Goal: Task Accomplishment & Management: Use online tool/utility

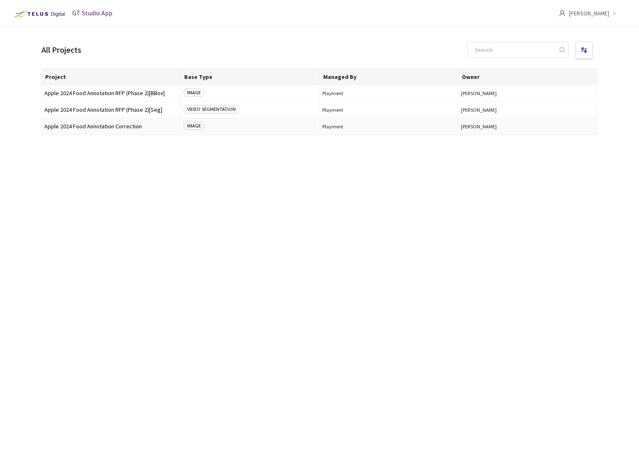
click at [148, 127] on span "Apple 2024 Food Annotation Correction" at bounding box center [111, 126] width 134 height 6
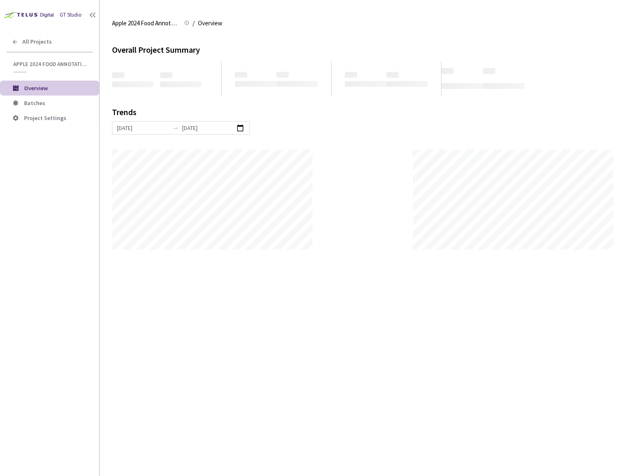
scroll to position [476, 639]
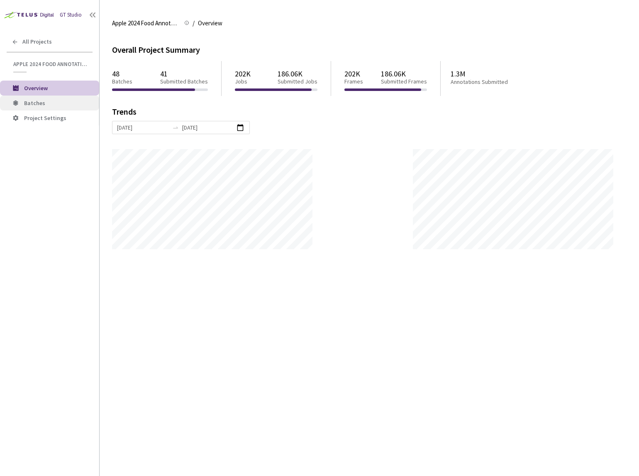
click at [65, 102] on span "Batches" at bounding box center [58, 103] width 68 height 7
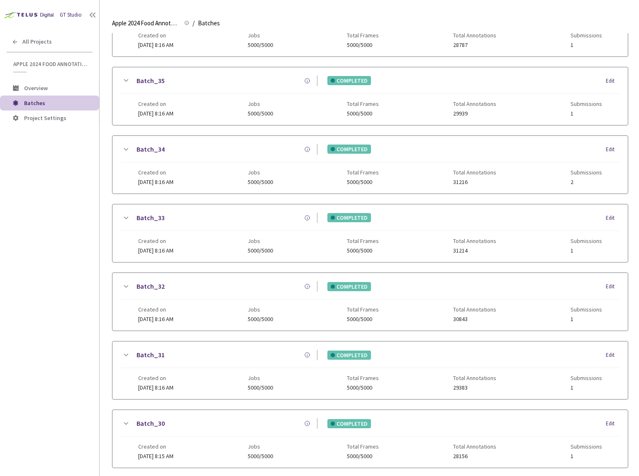
scroll to position [583, 0]
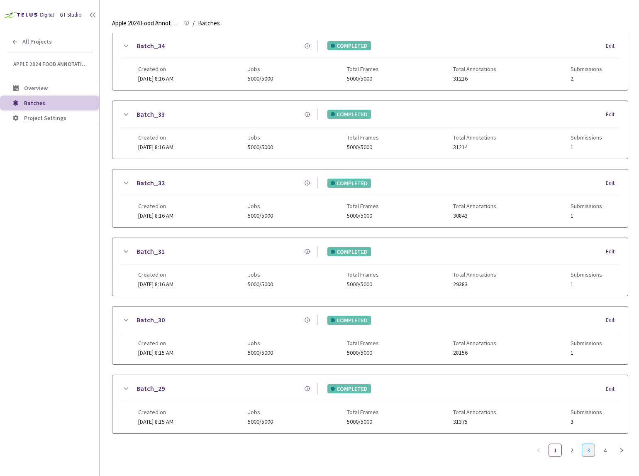
click at [592, 444] on link "3" at bounding box center [588, 450] width 12 height 12
click at [606, 451] on link "4" at bounding box center [605, 450] width 12 height 12
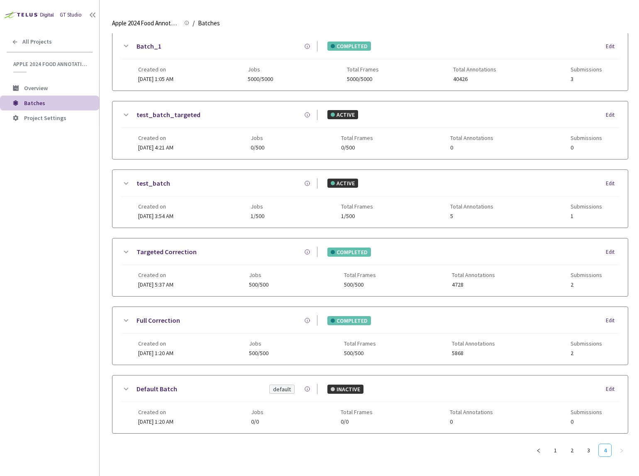
scroll to position [0, 0]
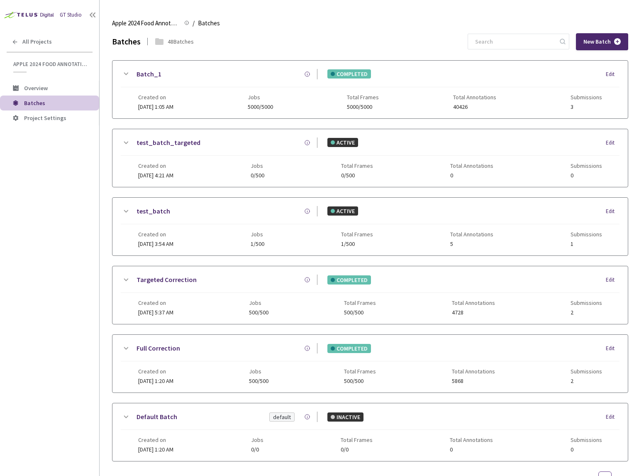
click at [127, 73] on icon at bounding box center [126, 74] width 5 height 2
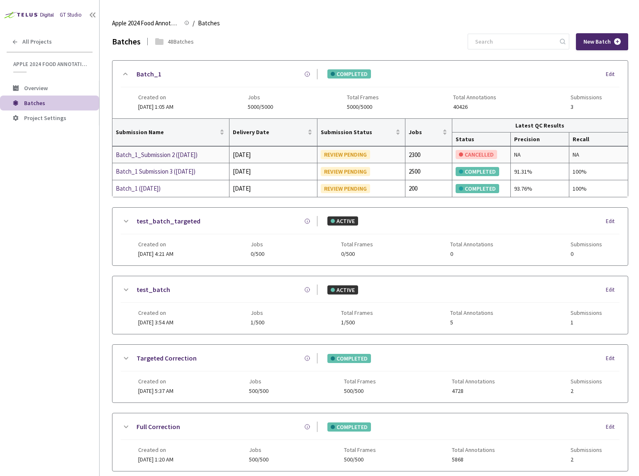
click at [164, 158] on div "Batch_1_Submission 2 ([DATE])" at bounding box center [160, 155] width 88 height 10
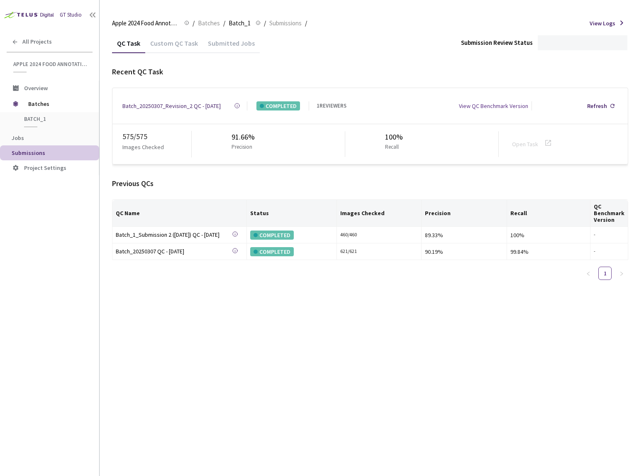
click at [180, 45] on div "Custom QC Task" at bounding box center [174, 46] width 58 height 14
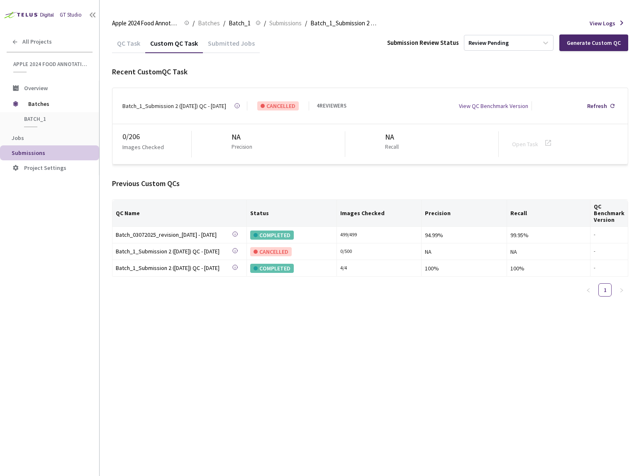
click at [135, 46] on div "QC Task" at bounding box center [128, 46] width 33 height 14
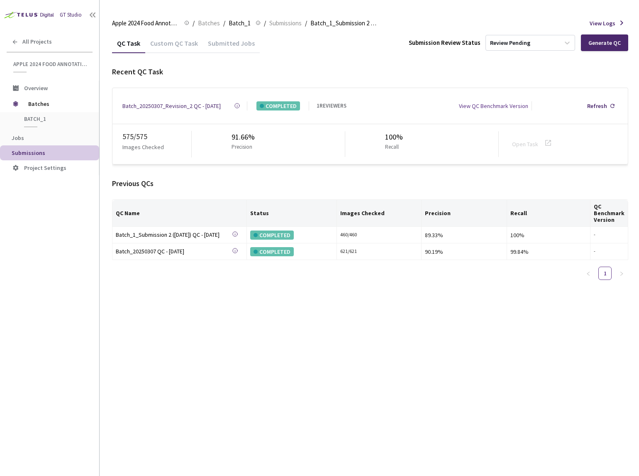
click at [181, 45] on div "Custom QC Task" at bounding box center [174, 46] width 58 height 14
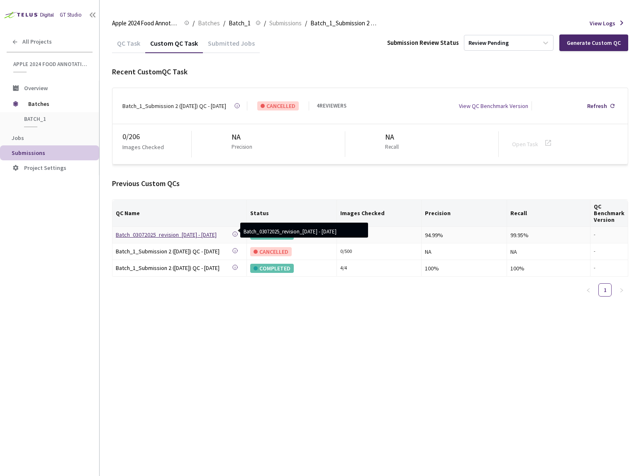
click at [196, 235] on div "Batch_03072025_revision_[DATE] - [DATE]" at bounding box center [174, 234] width 116 height 9
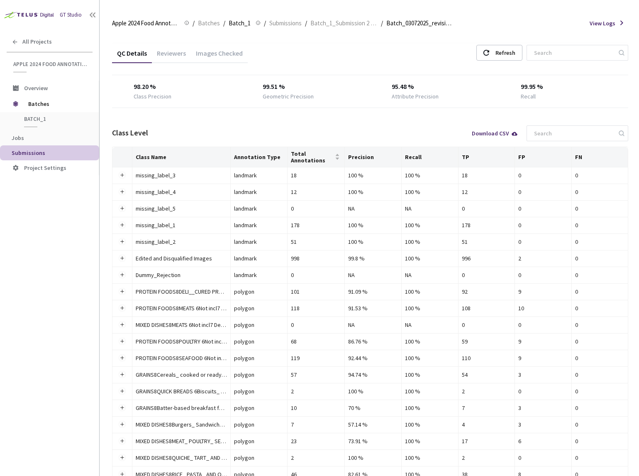
click at [203, 54] on div "Images Checked" at bounding box center [219, 56] width 57 height 14
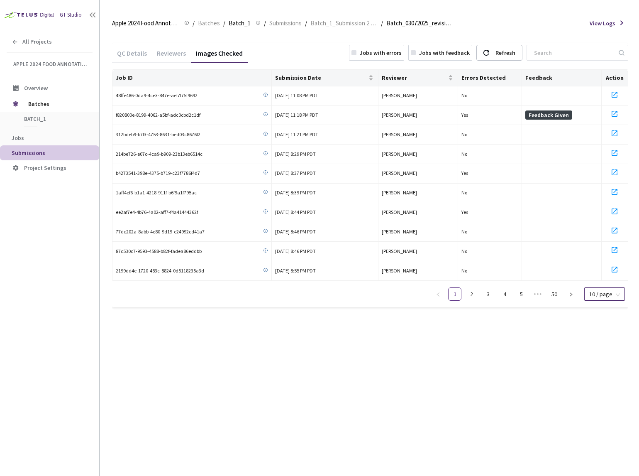
click at [610, 294] on span "10 / page" at bounding box center [604, 294] width 31 height 12
click at [605, 283] on div "10 / page 20 / page 50 / page 100 / page" at bounding box center [604, 263] width 39 height 43
click at [601, 278] on div "100 / page" at bounding box center [603, 278] width 29 height 9
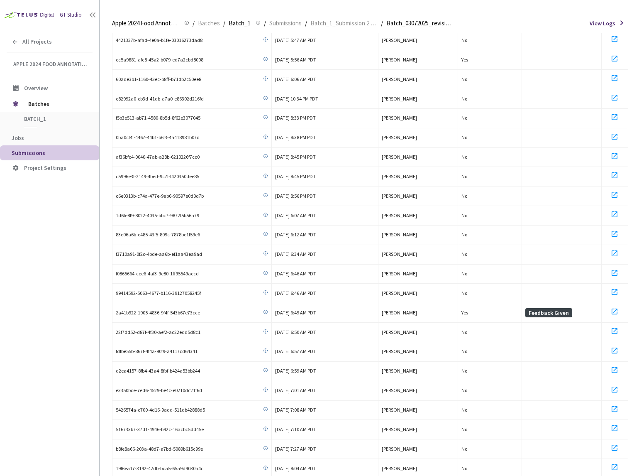
scroll to position [1581, 0]
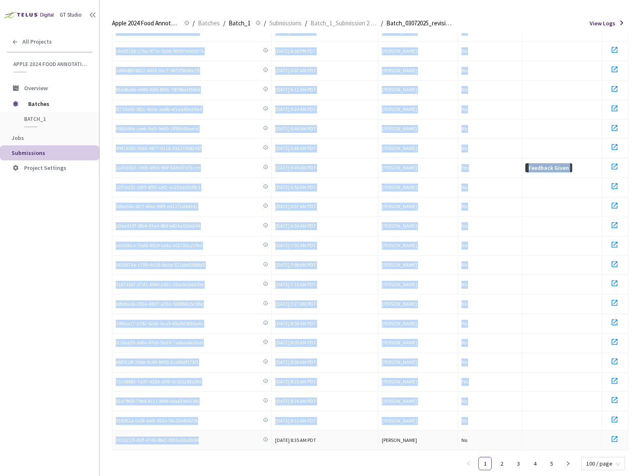
drag, startPoint x: 116, startPoint y: 98, endPoint x: 226, endPoint y: 424, distance: 344.0
copy tbody "48ffe486-0da9-4ce3-847e-aef7f75f9692 [DATE] 11:08 PM PDT [PERSON_NAME] No f8208…"
click at [501, 457] on link "2" at bounding box center [502, 463] width 12 height 12
drag, startPoint x: 115, startPoint y: 96, endPoint x: 249, endPoint y: 424, distance: 354.3
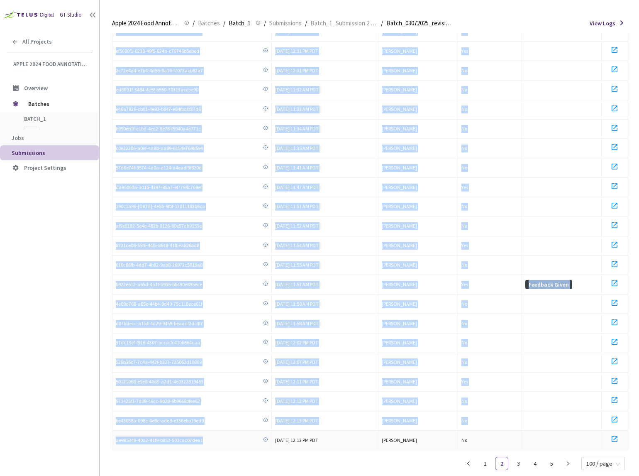
copy tbody "e97bc9f3-e209-49a5-a55b-16537c1cb6d4 [DATE] 7:47 AM PDT [PERSON_NAME] No eb3f3a…"
click at [504, 158] on td "No" at bounding box center [490, 168] width 64 height 20
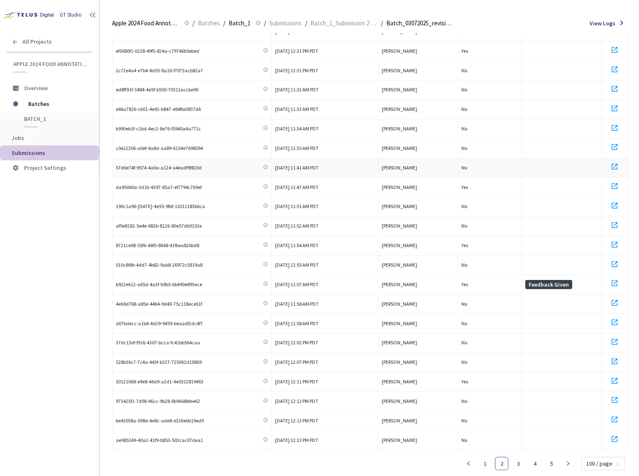
click at [504, 158] on td "No" at bounding box center [490, 168] width 64 height 20
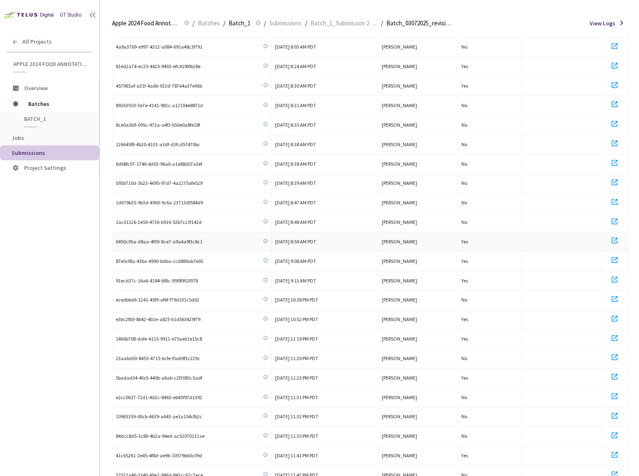
scroll to position [0, 0]
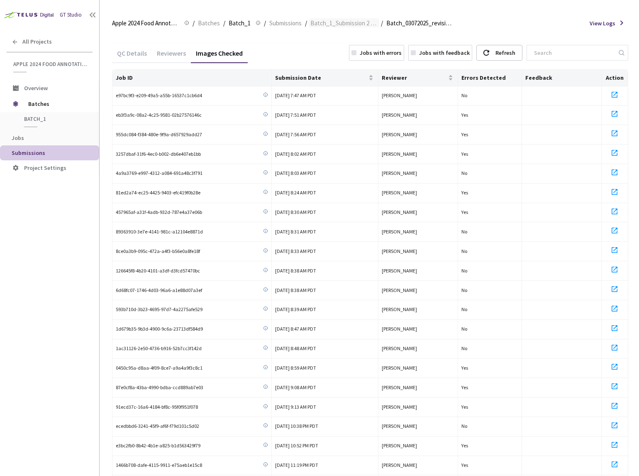
click at [364, 21] on span "Batch_1_Submission 2 ([DATE])" at bounding box center [344, 23] width 67 height 10
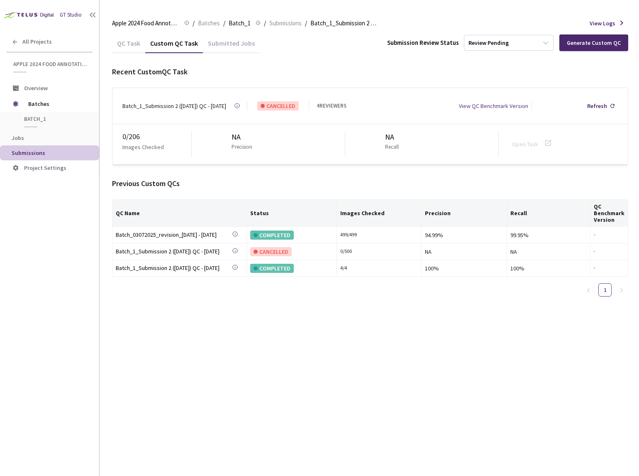
click at [128, 40] on div "QC Task" at bounding box center [128, 46] width 33 height 14
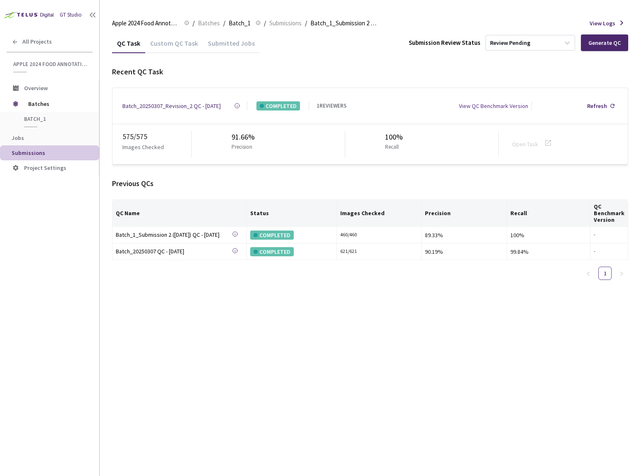
click at [166, 43] on div "Custom QC Task" at bounding box center [174, 46] width 58 height 14
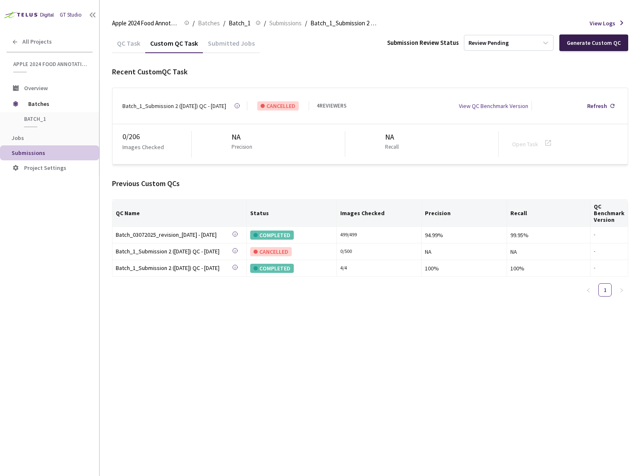
click at [590, 50] on div "Generate Custom QC" at bounding box center [594, 42] width 69 height 17
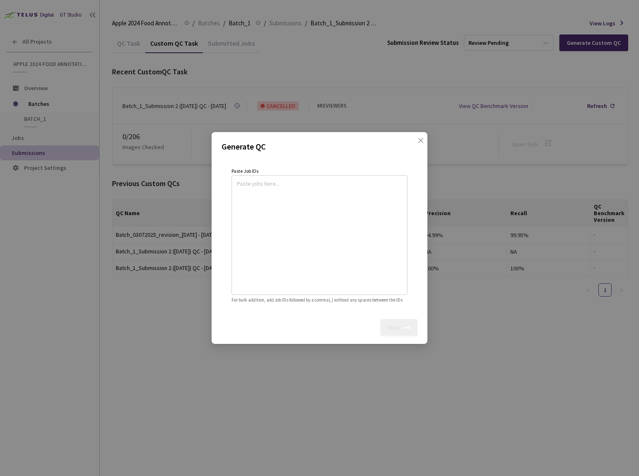
click at [322, 223] on textarea at bounding box center [319, 233] width 165 height 113
paste textarea
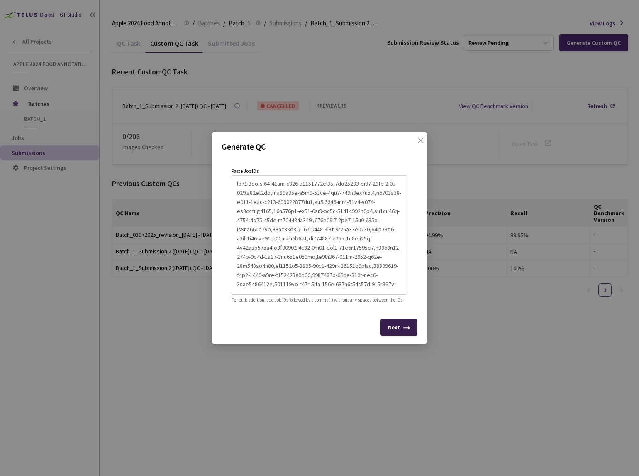
type textarea "ef20b5ed-ce89-48ce-a388-c9740141ad9d,5db80882-dc66-43cd-8c0b-835fa55ce9ca,df74f…"
click at [402, 335] on div "Next" at bounding box center [399, 327] width 37 height 17
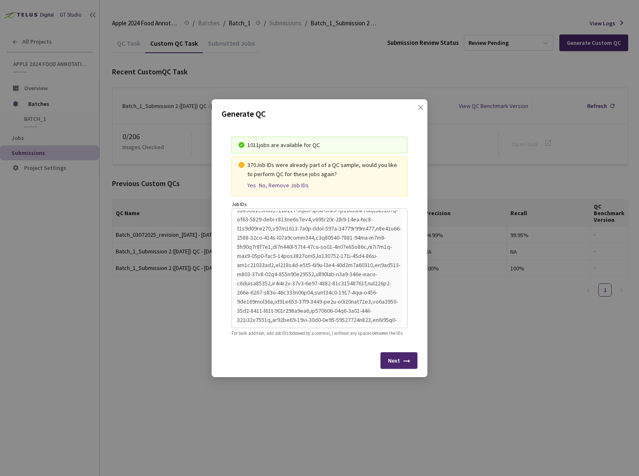
scroll to position [5769, 0]
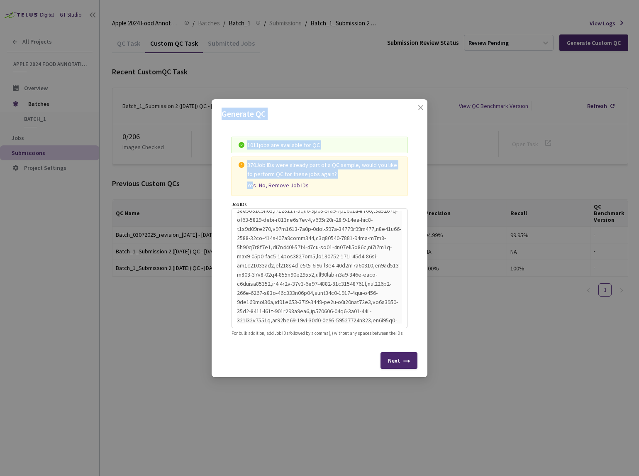
drag, startPoint x: 252, startPoint y: 180, endPoint x: 164, endPoint y: 267, distance: 123.9
click at [164, 267] on div "Generate QC 1011 jobs are available for QC 370 Job IDs were already part of a Q…" at bounding box center [319, 238] width 639 height 476
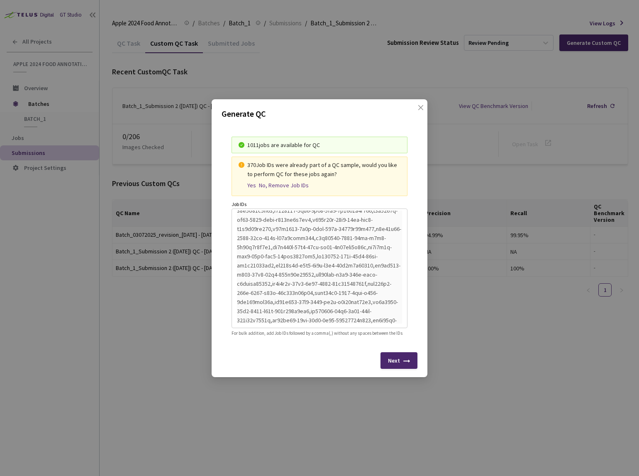
click at [374, 180] on div "370 Job IDs were already part of a QC sample, would you like to perform QC for …" at bounding box center [324, 174] width 154 height 29
click at [249, 182] on div "Yes" at bounding box center [251, 185] width 9 height 7
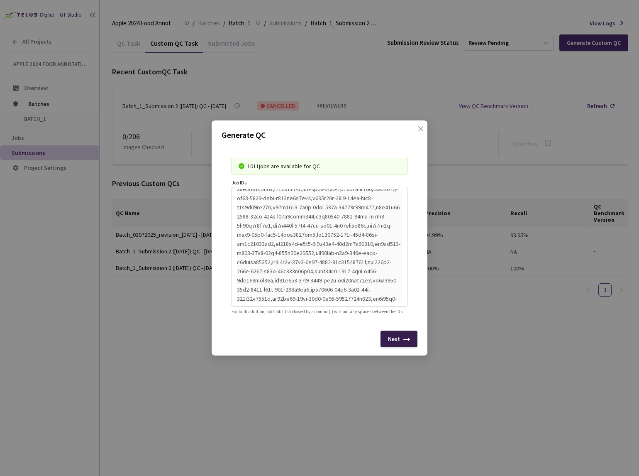
click at [397, 342] on div "Next" at bounding box center [394, 338] width 12 height 7
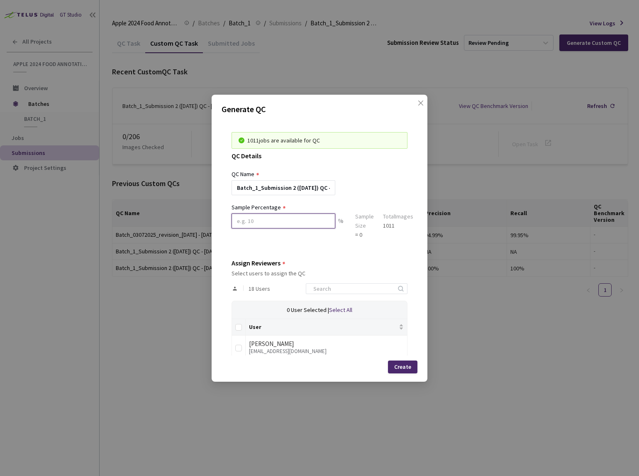
click at [305, 224] on input at bounding box center [284, 220] width 104 height 15
type input "2"
type input "3"
type input "4"
type input "3"
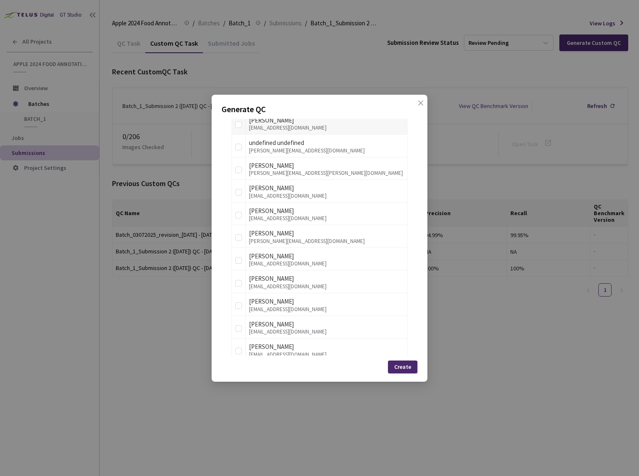
scroll to position [212, 0]
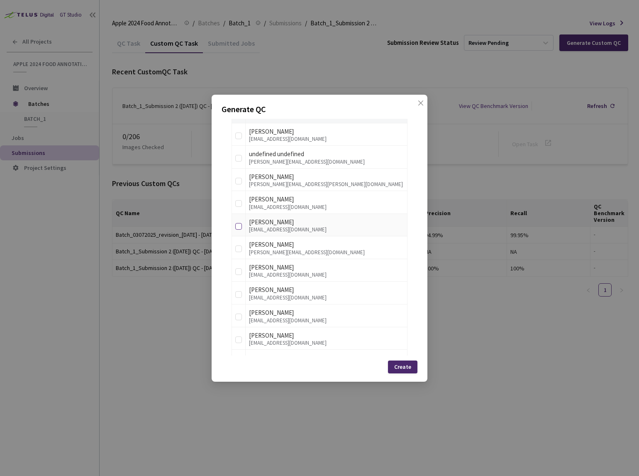
type input "40"
click at [241, 226] on input "checkbox" at bounding box center [238, 226] width 7 height 7
checkbox input "true"
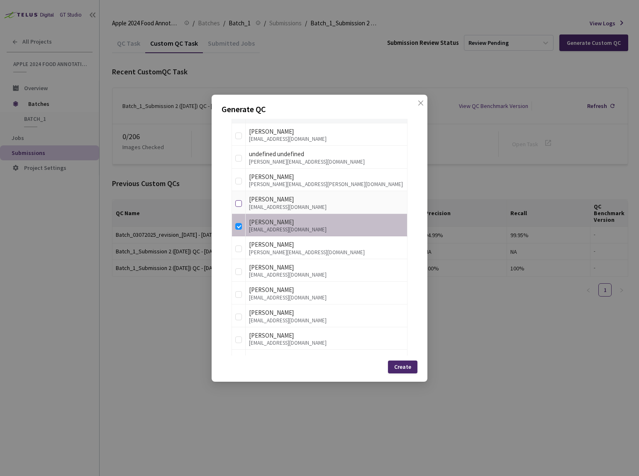
click at [238, 205] on input "checkbox" at bounding box center [238, 203] width 7 height 7
checkbox input "true"
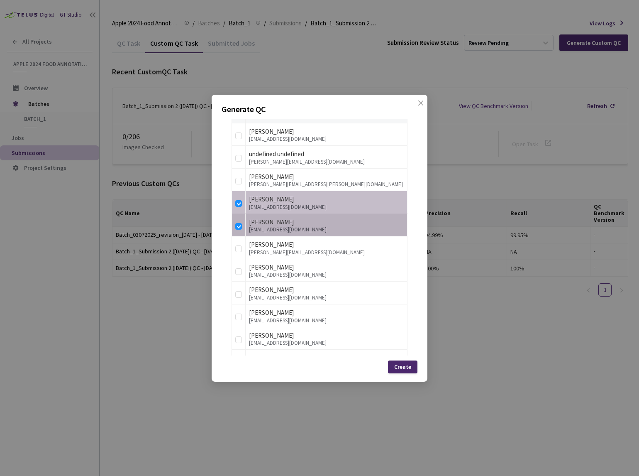
scroll to position [0, 0]
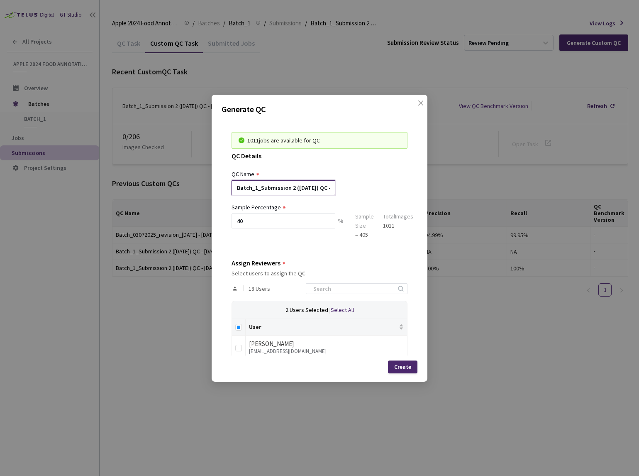
drag, startPoint x: 319, startPoint y: 189, endPoint x: 254, endPoint y: 184, distance: 65.3
click at [254, 184] on input "Batch_1_Submission 2 ([DATE]) QC - [DATE]" at bounding box center [284, 187] width 104 height 15
drag, startPoint x: 318, startPoint y: 186, endPoint x: 355, endPoint y: 187, distance: 36.5
click at [355, 187] on div "Batch_03072025_revision_[DATE] - [DATE]" at bounding box center [320, 187] width 176 height 15
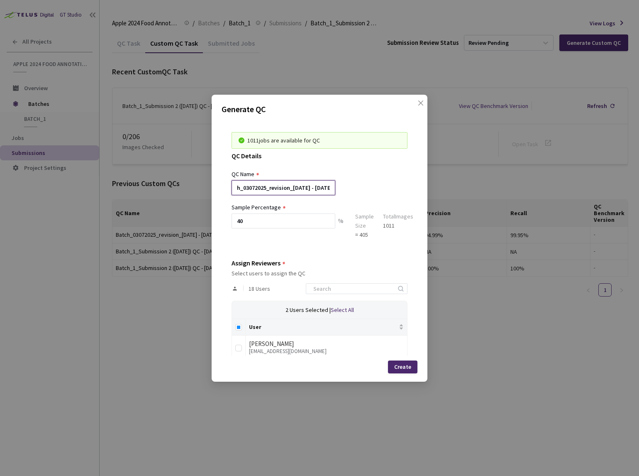
click at [320, 188] on input "Batch_03072025_revision_[DATE] - [DATE]" at bounding box center [284, 187] width 104 height 15
type input "Batch_03072025_revision_[DATE] - [DATE]"
click at [402, 369] on div "Create" at bounding box center [402, 366] width 17 height 7
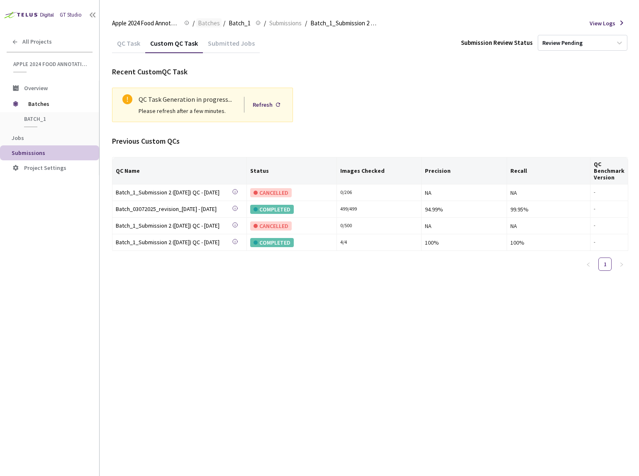
click at [213, 22] on span "Batches" at bounding box center [209, 23] width 22 height 10
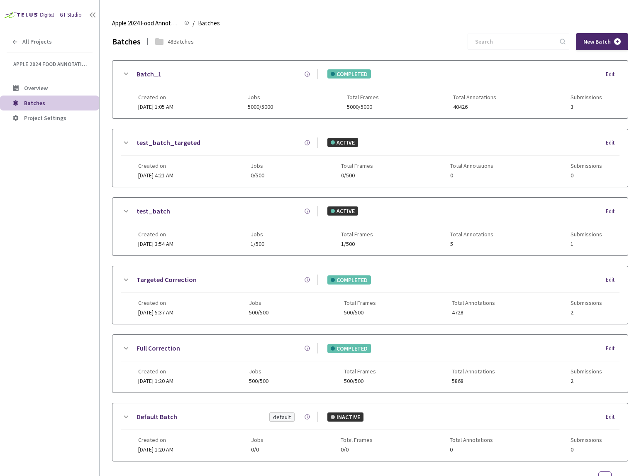
scroll to position [34, 0]
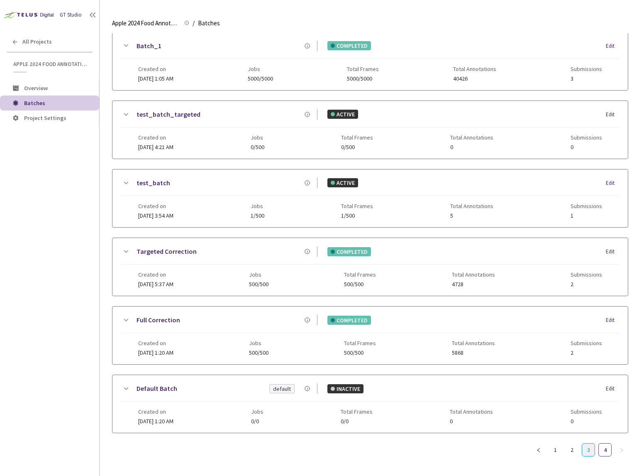
click at [589, 443] on link "3" at bounding box center [588, 449] width 12 height 12
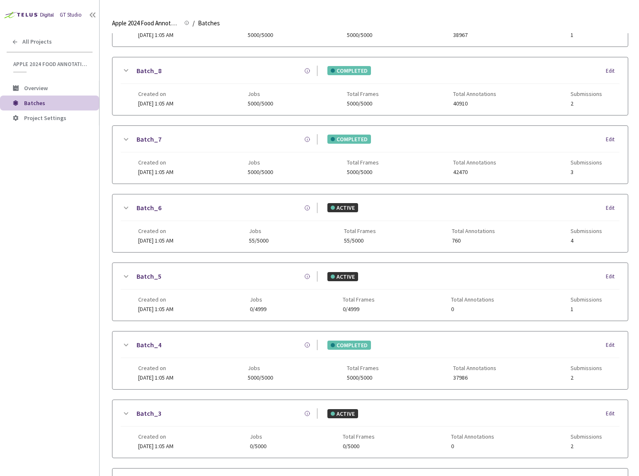
scroll to position [576, 0]
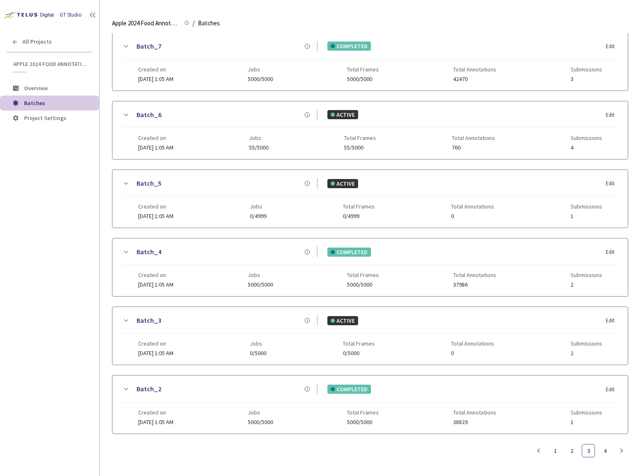
click at [127, 385] on icon at bounding box center [126, 389] width 10 height 10
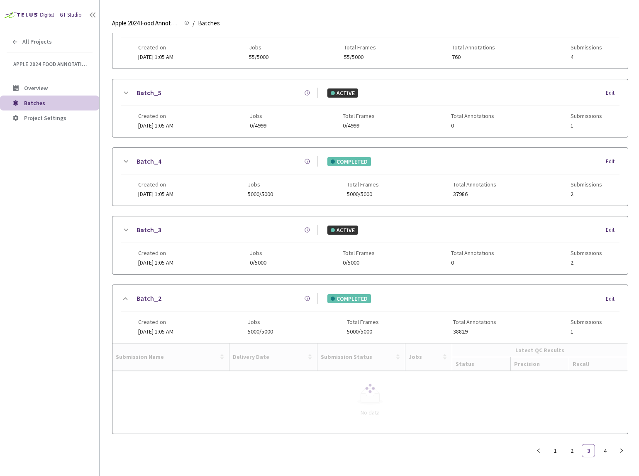
scroll to position [621, 0]
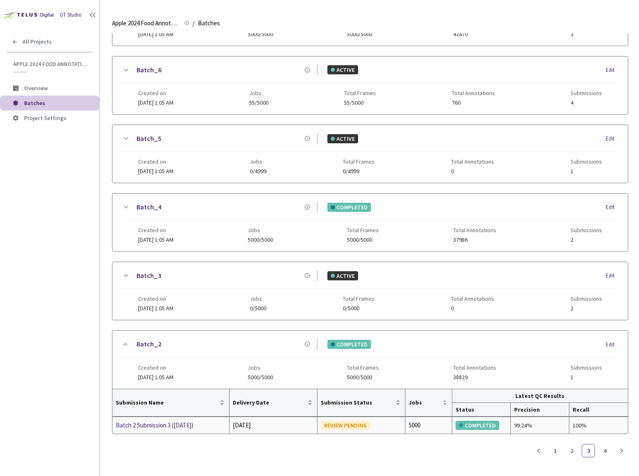
click at [154, 421] on div "Batch 2 Submission 3 ([DATE])" at bounding box center [160, 425] width 88 height 10
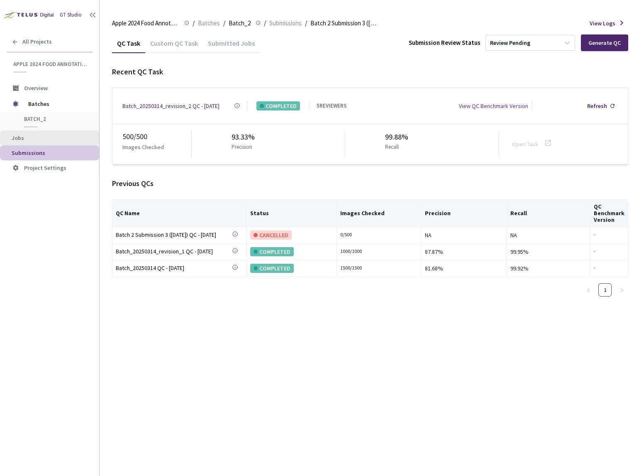
click at [38, 137] on span "Jobs" at bounding box center [52, 138] width 81 height 7
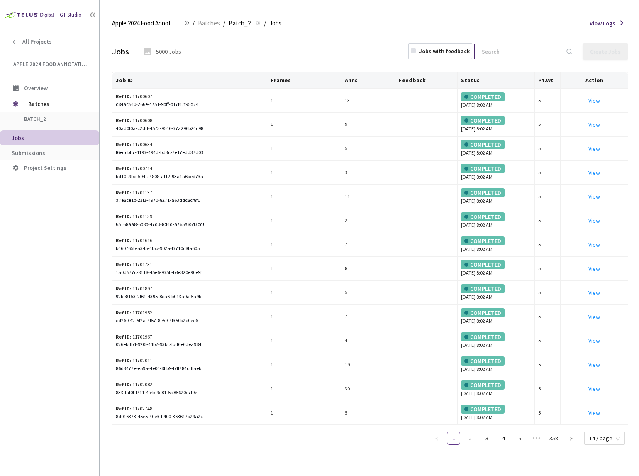
click at [512, 52] on input at bounding box center [521, 51] width 88 height 15
paste input "c296fb30-b5c5-4a9a-a7a7-3fdb3c94c502"
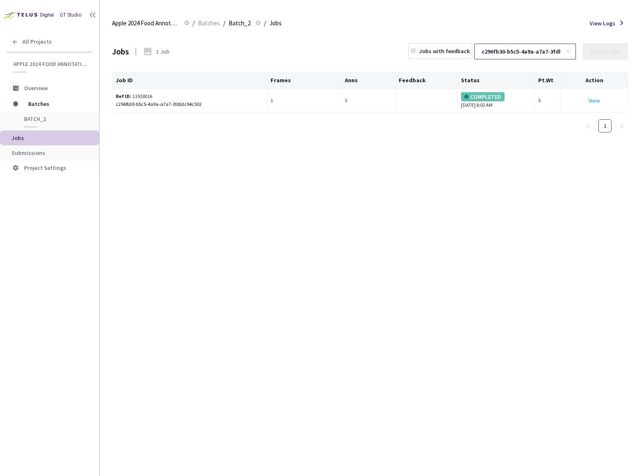
scroll to position [0, 42]
type input "c296fb30-b5c5-4a9a-a7a7-3fdb3c94c502"
click at [53, 154] on span "Submissions" at bounding box center [52, 152] width 81 height 7
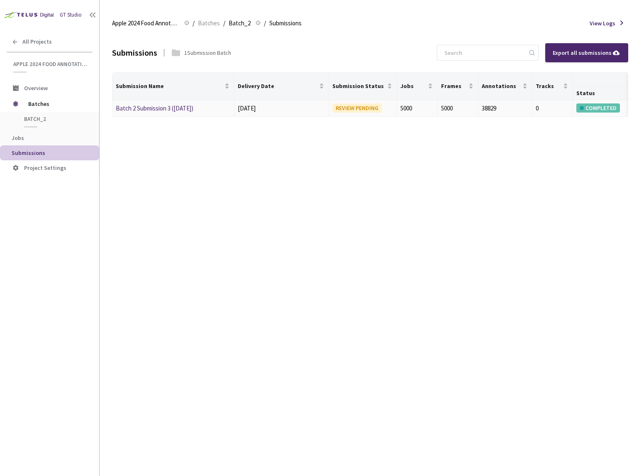
click at [146, 110] on link "Batch 2 Submission 3 ([DATE])" at bounding box center [155, 108] width 78 height 8
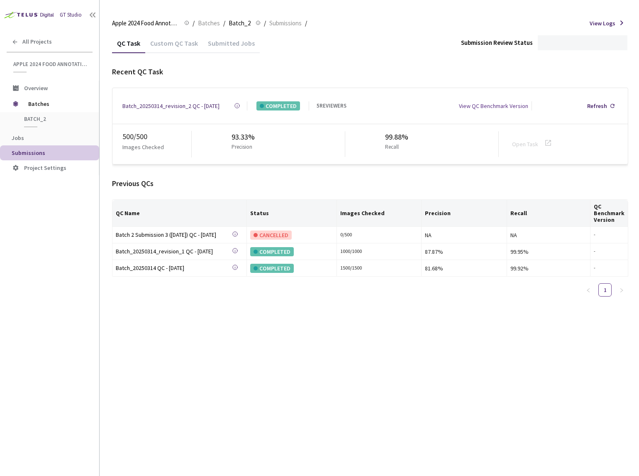
click at [176, 39] on div "Custom QC Task" at bounding box center [174, 46] width 58 height 14
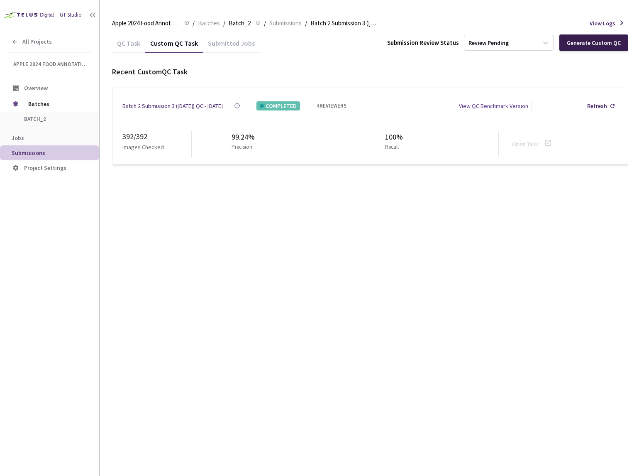
click at [601, 44] on div "Generate Custom QC" at bounding box center [594, 42] width 54 height 7
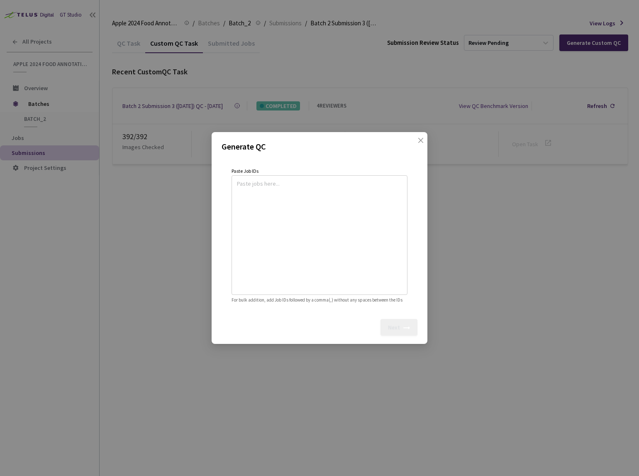
click at [352, 195] on textarea at bounding box center [319, 233] width 165 height 113
paste textarea
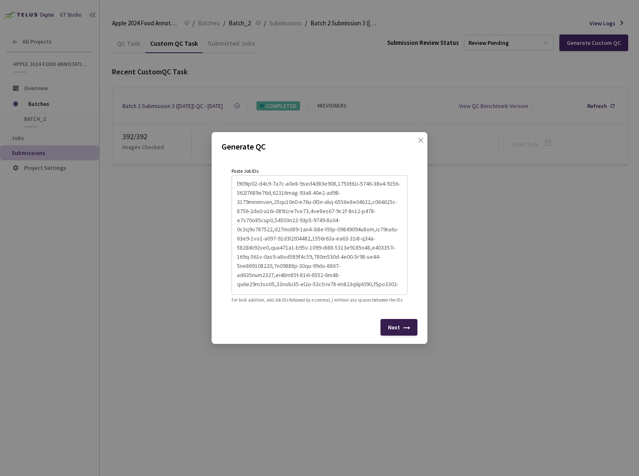
type textarea "c296fb30-b5c5-4a9a-a7a7-3fdb3c94c502,4668e86b-4885-47e7-8999-311e1014e84f,95284…"
click at [396, 330] on div "Next" at bounding box center [394, 327] width 12 height 7
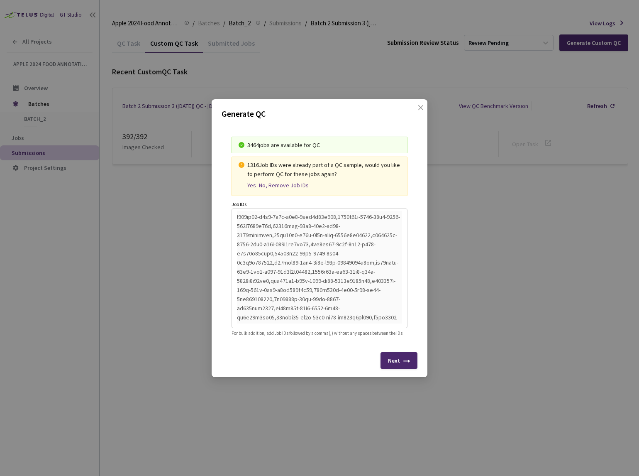
click at [253, 183] on div "Yes" at bounding box center [251, 185] width 9 height 7
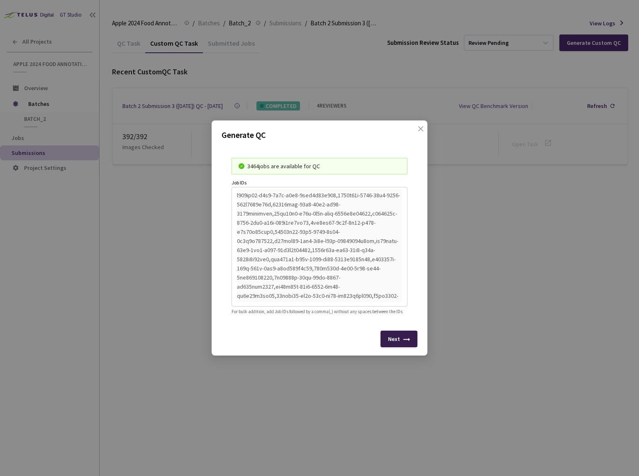
click at [390, 342] on div "Next" at bounding box center [394, 338] width 12 height 7
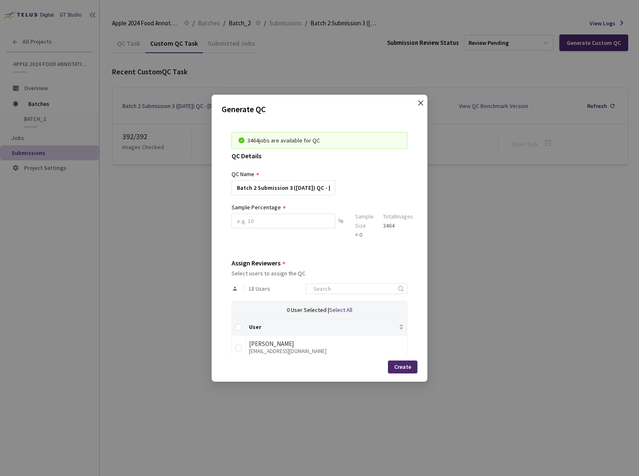
click at [420, 108] on span "close" at bounding box center [421, 111] width 7 height 23
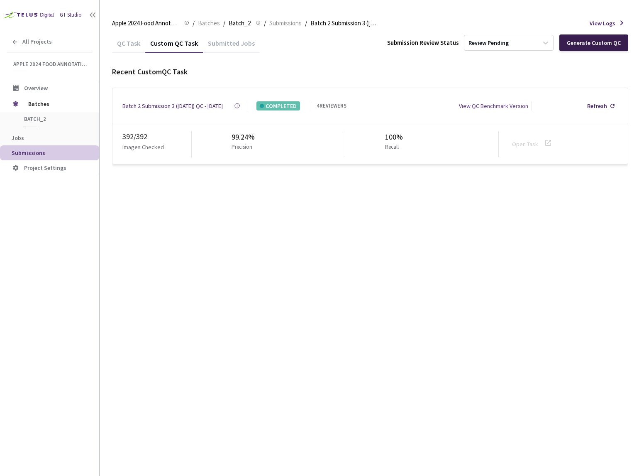
click at [600, 38] on div "Generate Custom QC" at bounding box center [594, 42] width 69 height 17
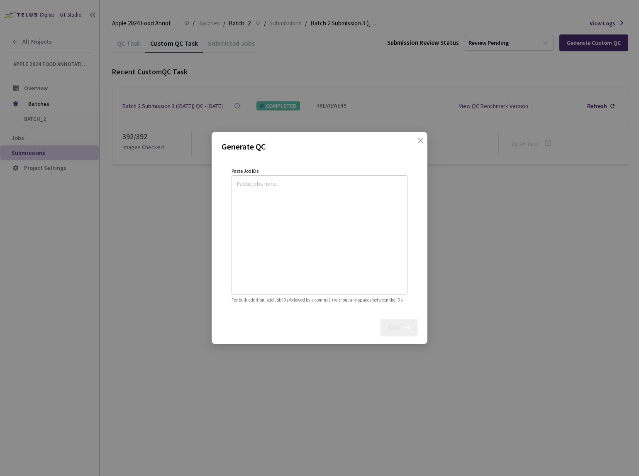
click at [300, 229] on textarea at bounding box center [319, 233] width 165 height 113
paste textarea
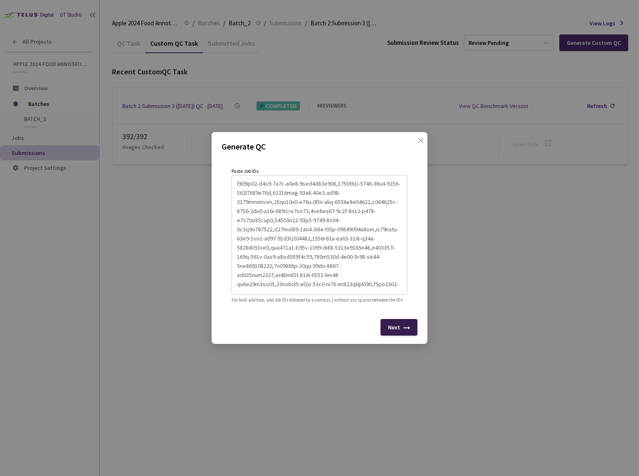
type textarea "c296fb30-b5c5-4a9a-a7a7-3fdb3c94c502,4668e86b-4885-47e7-8999-311e1014e84f,95284…"
click at [396, 330] on div "Next" at bounding box center [394, 327] width 12 height 7
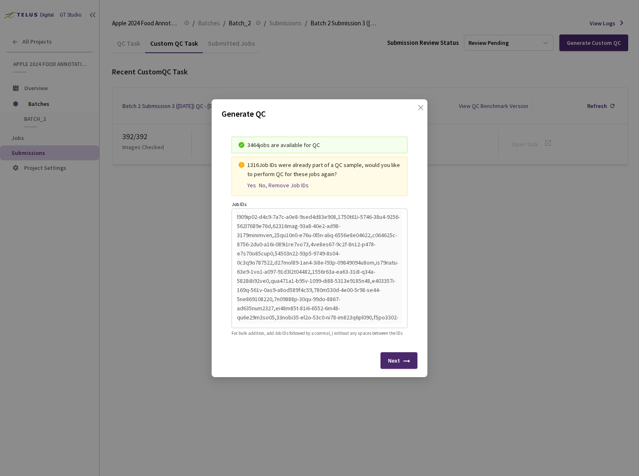
click at [279, 182] on div "No, Remove Job IDs" at bounding box center [284, 185] width 50 height 7
type textarea "c296fb30-b5c5-4a9a-a7a7-3fdb3c94c502,4668e86b-4885-47e7-8999-311e1014e84f,95284…"
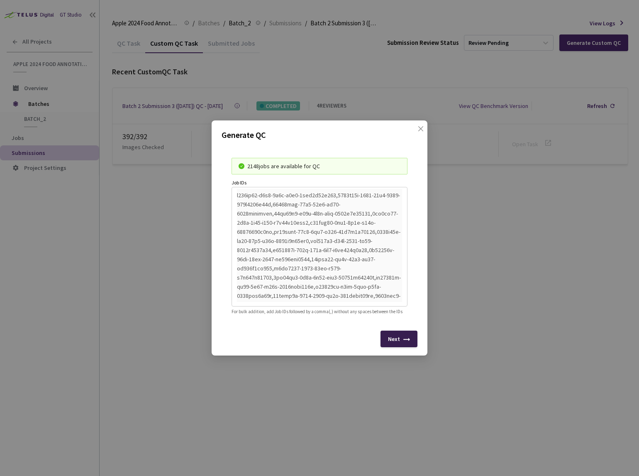
click at [396, 342] on div "Next" at bounding box center [394, 338] width 12 height 7
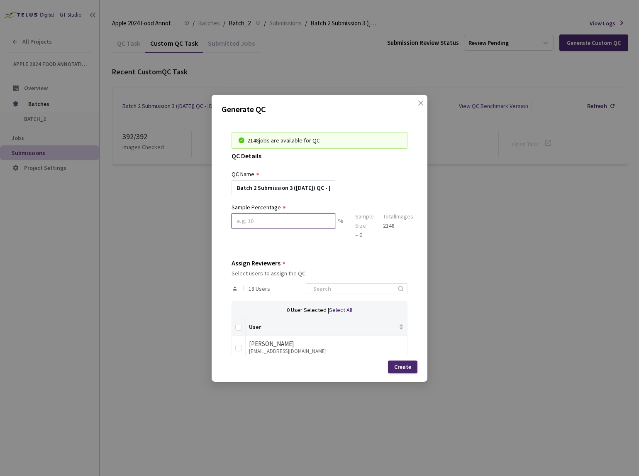
click at [306, 220] on input at bounding box center [284, 220] width 104 height 15
type input "2"
type input "1"
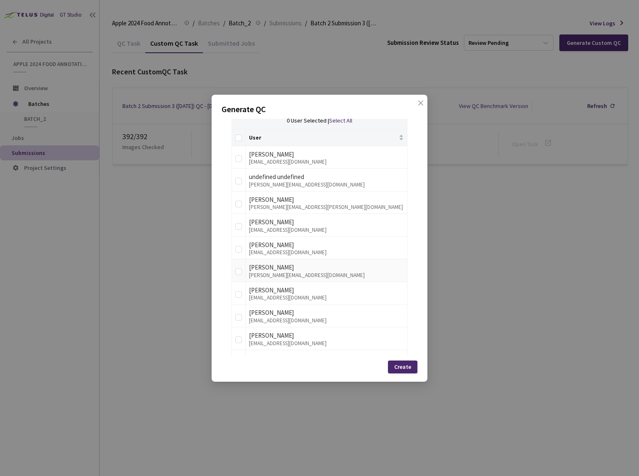
scroll to position [184, 0]
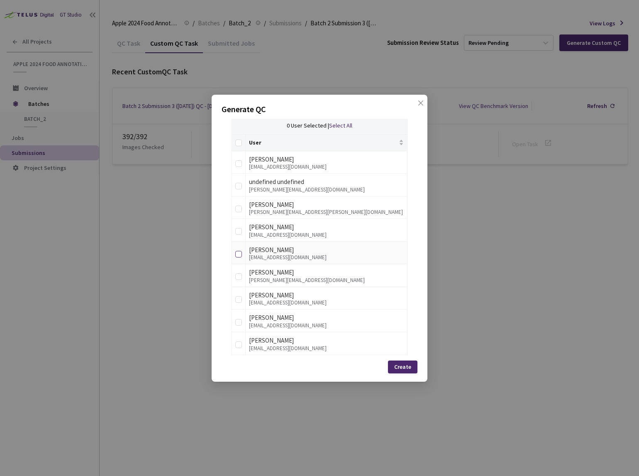
type input "19"
click at [237, 253] on input "checkbox" at bounding box center [238, 254] width 7 height 7
checkbox input "true"
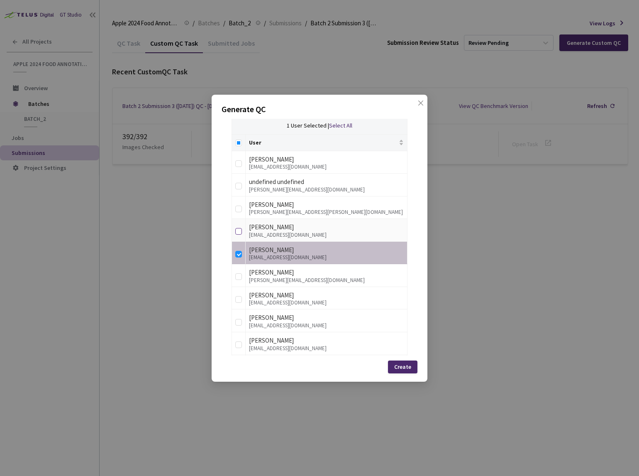
click at [237, 232] on input "checkbox" at bounding box center [238, 231] width 7 height 7
checkbox input "true"
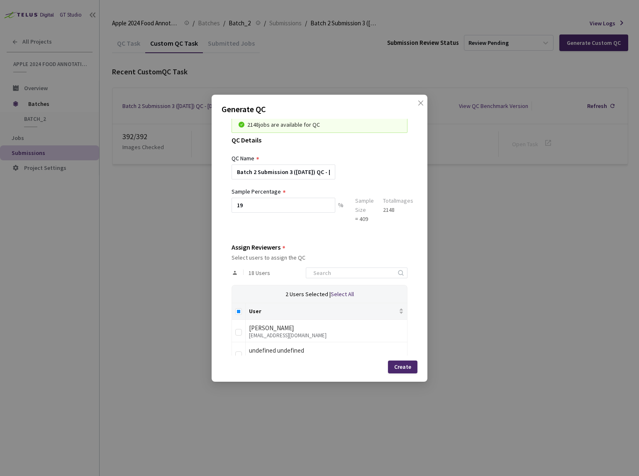
scroll to position [0, 0]
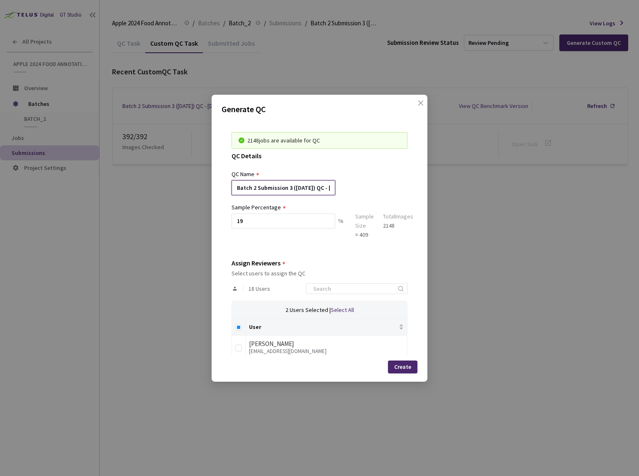
drag, startPoint x: 289, startPoint y: 188, endPoint x: 249, endPoint y: 190, distance: 39.9
click at [249, 190] on input "Batch 2 Submission 3 ([DATE]) QC - [DATE]" at bounding box center [284, 187] width 104 height 15
click at [294, 227] on input "19" at bounding box center [284, 220] width 104 height 15
click at [278, 189] on input "Batch_ ([DATE]) QC - [DATE]" at bounding box center [284, 187] width 104 height 15
drag, startPoint x: 286, startPoint y: 190, endPoint x: 255, endPoint y: 186, distance: 31.4
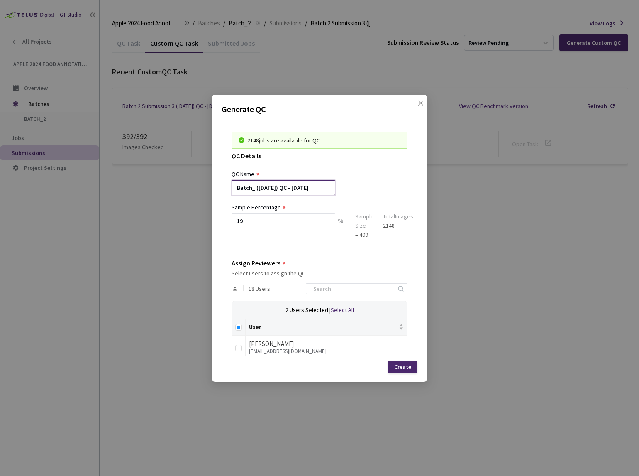
click at [255, 186] on input "Batch_ ([DATE]) QC - [DATE]" at bounding box center [284, 187] width 104 height 15
type input "Batch_03142025_revision_[DATE] - [DATE]"
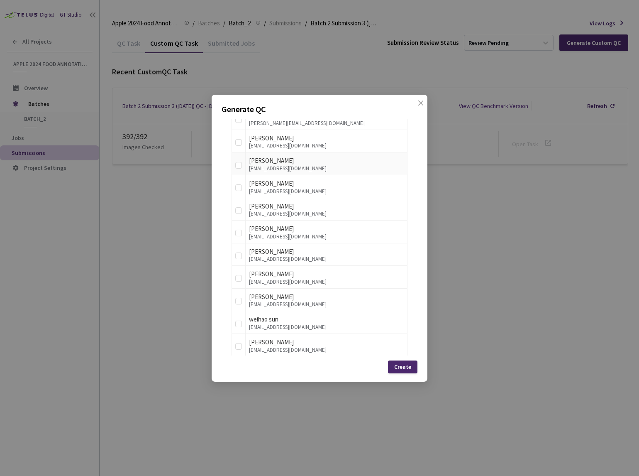
scroll to position [398, 0]
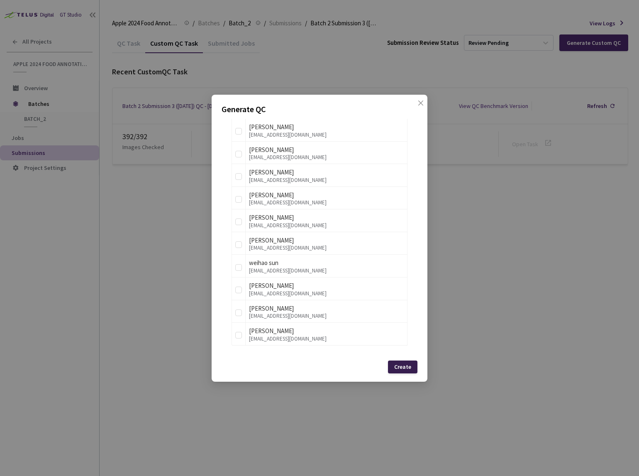
click at [404, 366] on div "Create" at bounding box center [402, 366] width 17 height 7
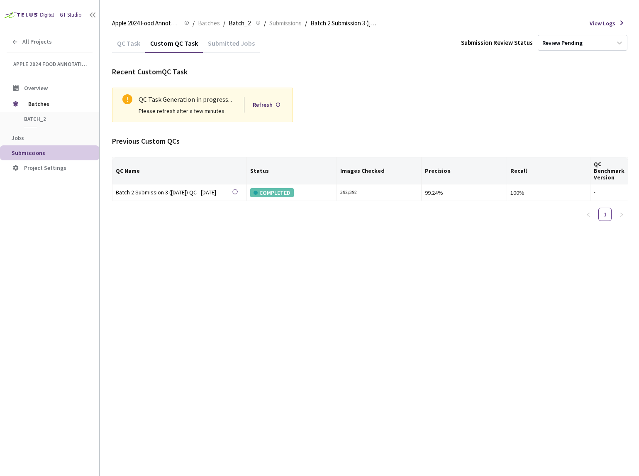
click at [135, 48] on div "QC Task" at bounding box center [128, 46] width 33 height 14
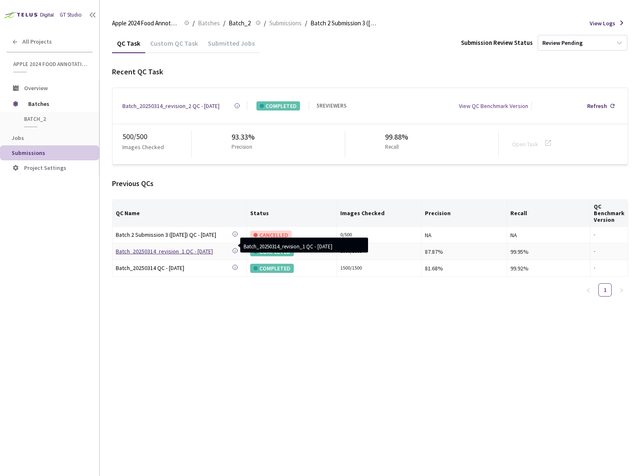
click at [175, 249] on div "Batch_20250314_revision_1 QC - [DATE]" at bounding box center [174, 251] width 116 height 9
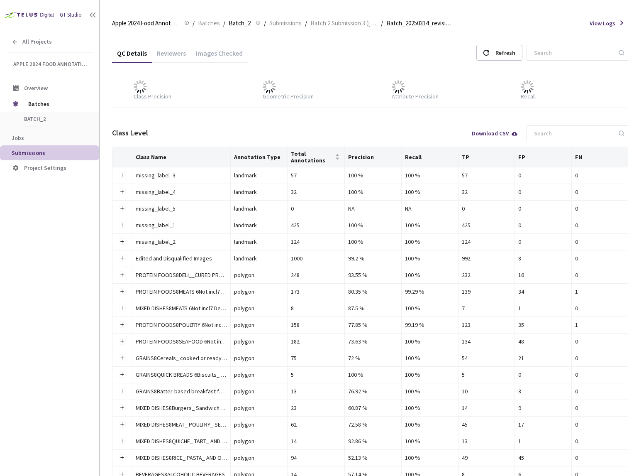
click at [221, 54] on div "Images Checked" at bounding box center [219, 56] width 57 height 14
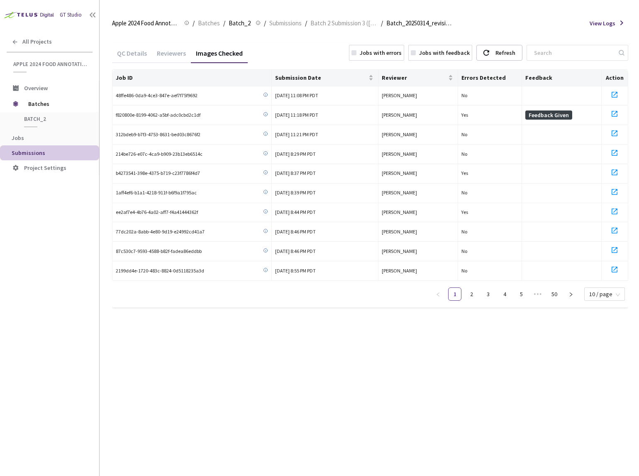
click at [402, 58] on div "Jobs with errors" at bounding box center [376, 53] width 55 height 16
click at [451, 58] on div "Jobs with feedback" at bounding box center [440, 53] width 64 height 16
